Goal: Transaction & Acquisition: Obtain resource

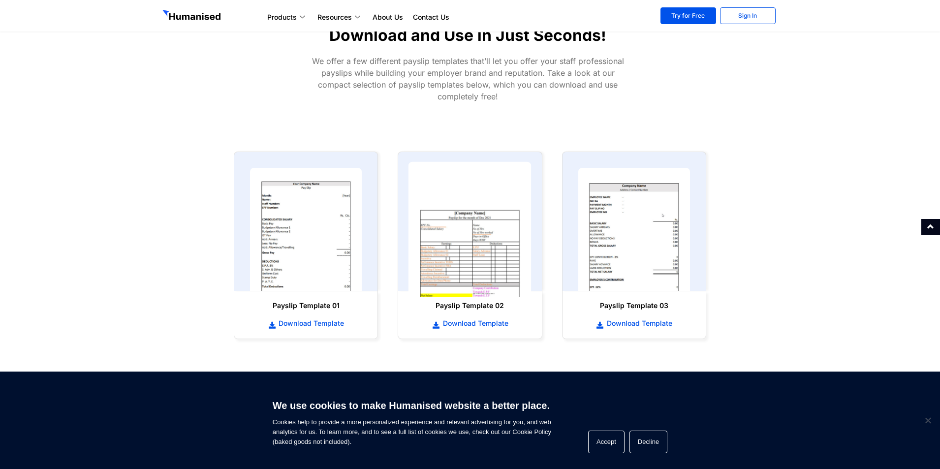
scroll to position [443, 0]
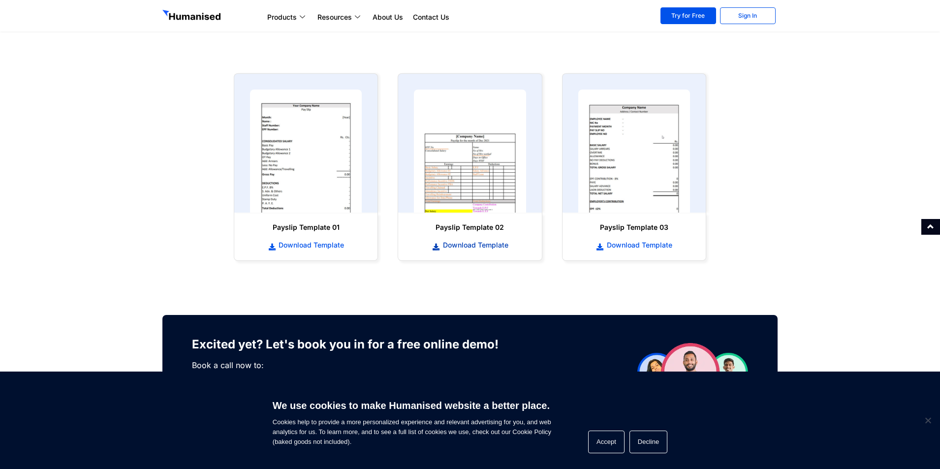
click at [459, 249] on span "Download Template" at bounding box center [474, 245] width 68 height 10
click at [451, 200] on img at bounding box center [469, 151] width 123 height 135
click at [453, 177] on img at bounding box center [469, 151] width 123 height 135
click at [450, 174] on img at bounding box center [469, 151] width 123 height 135
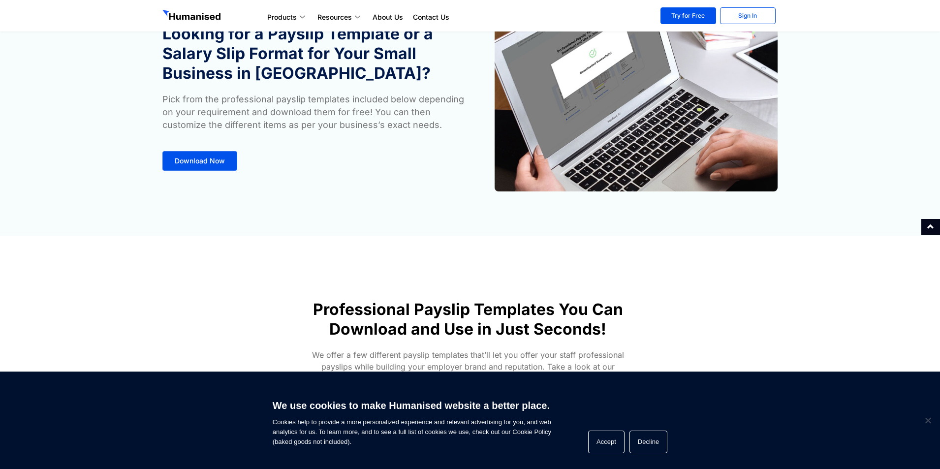
scroll to position [0, 0]
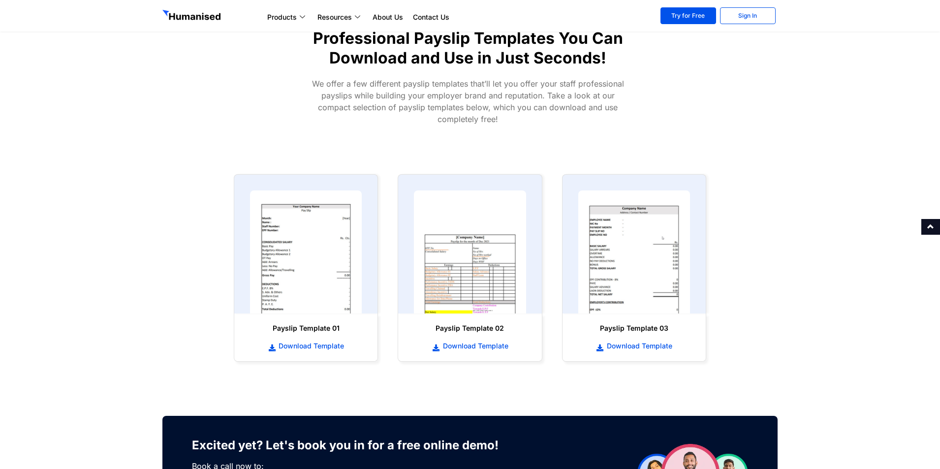
scroll to position [344, 0]
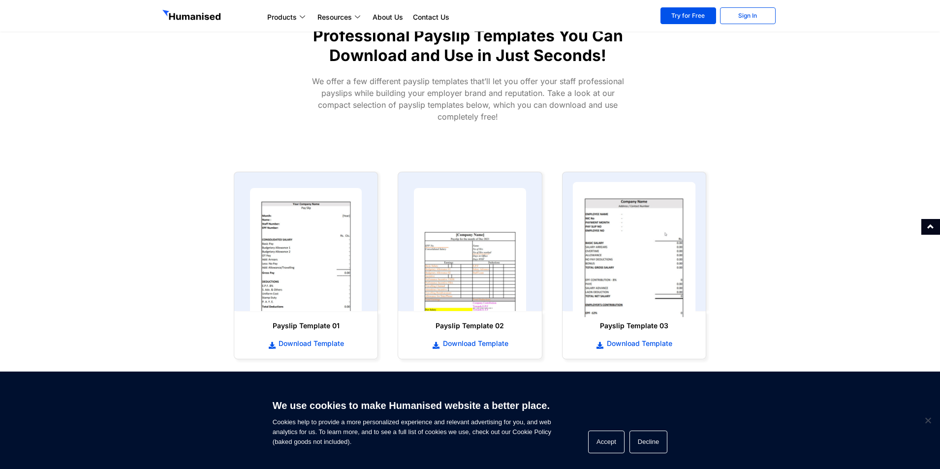
click at [627, 271] on img at bounding box center [633, 249] width 123 height 135
click at [629, 344] on span "Download Template" at bounding box center [638, 344] width 68 height 10
click at [622, 248] on img at bounding box center [633, 249] width 123 height 135
click at [934, 223] on span at bounding box center [930, 226] width 7 height 7
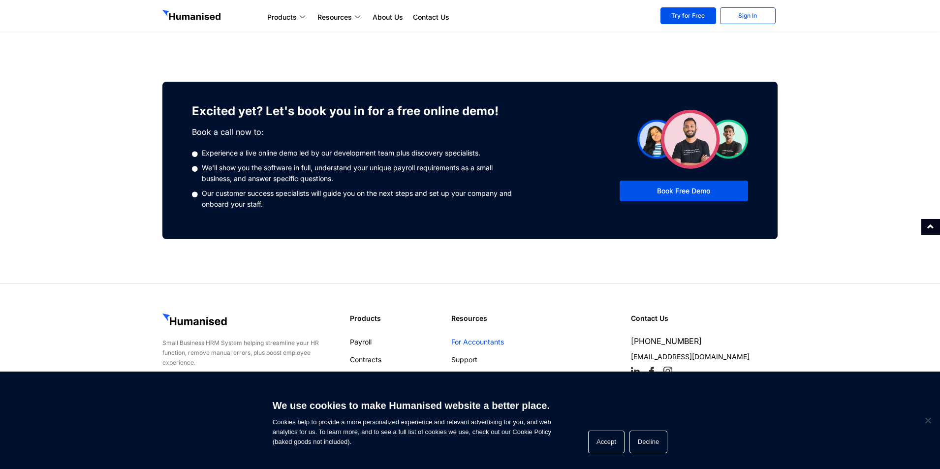
scroll to position [680, 0]
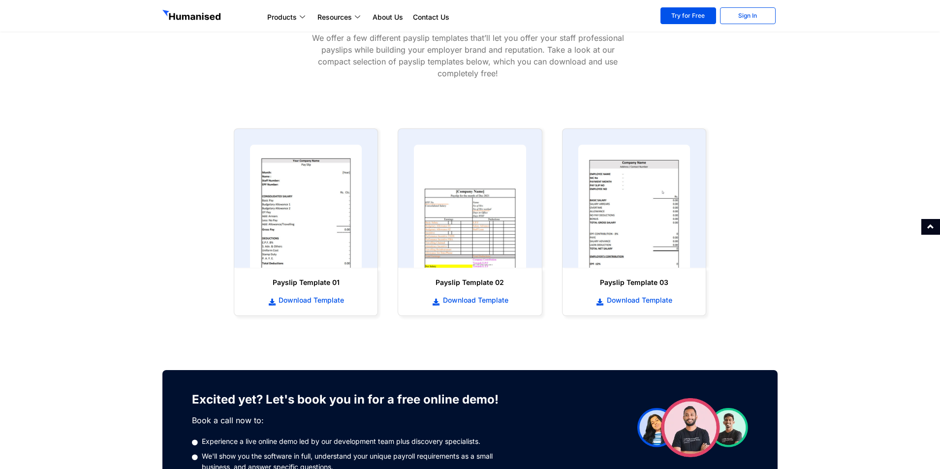
scroll to position [394, 0]
